Goal: Task Accomplishment & Management: Use online tool/utility

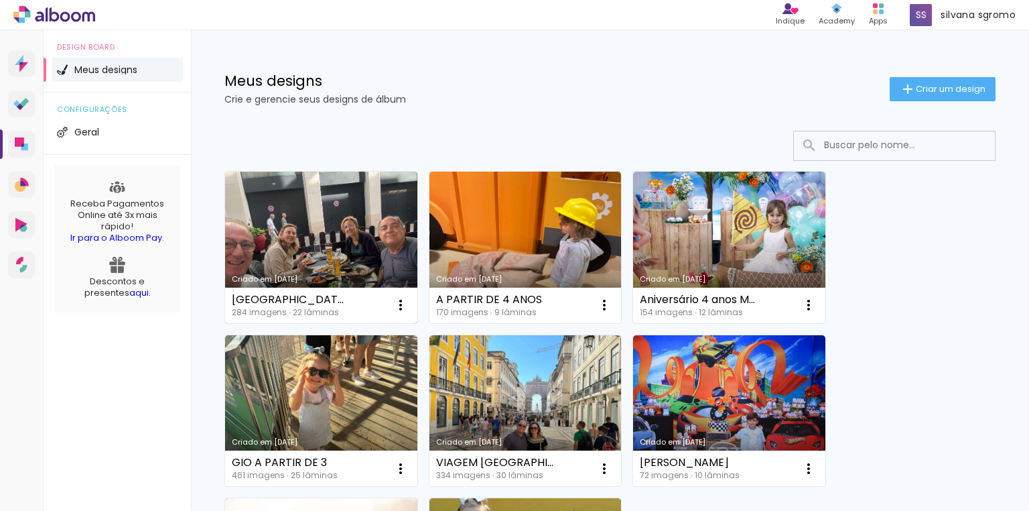
click at [333, 225] on link "Criado em [DATE]" at bounding box center [321, 247] width 192 height 151
click at [342, 238] on link "Criado em [DATE]" at bounding box center [321, 247] width 192 height 151
